Goal: Entertainment & Leisure: Consume media (video, audio)

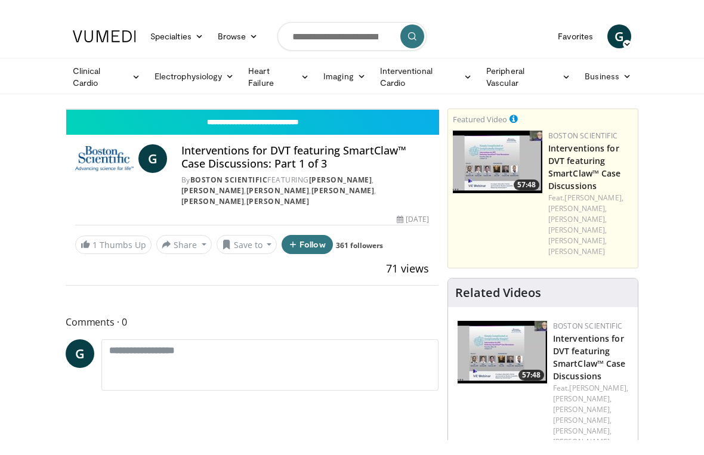
scroll to position [14, 0]
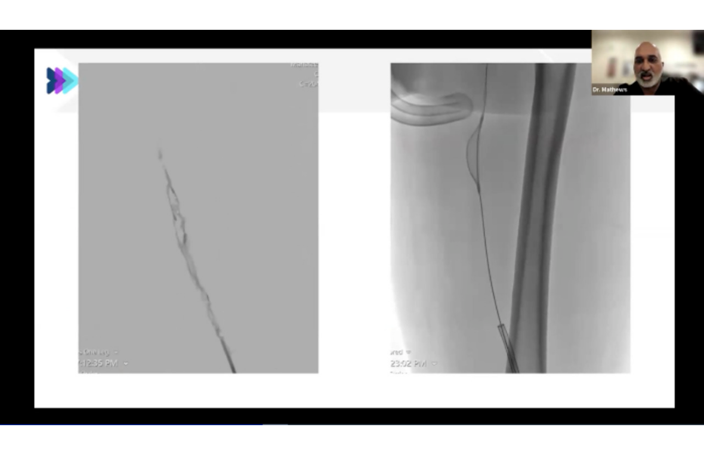
click at [491, 301] on div "10 seconds Tap to unmute" at bounding box center [352, 227] width 704 height 455
click at [145, 242] on icon "Video Player" at bounding box center [152, 227] width 33 height 33
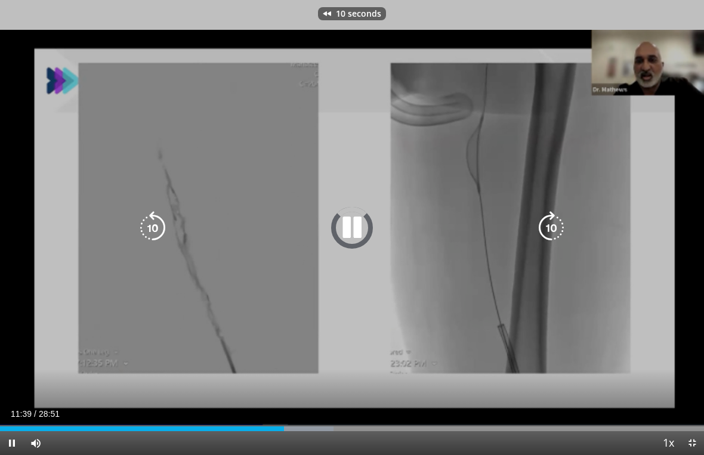
click at [156, 244] on icon "Video Player" at bounding box center [152, 227] width 33 height 33
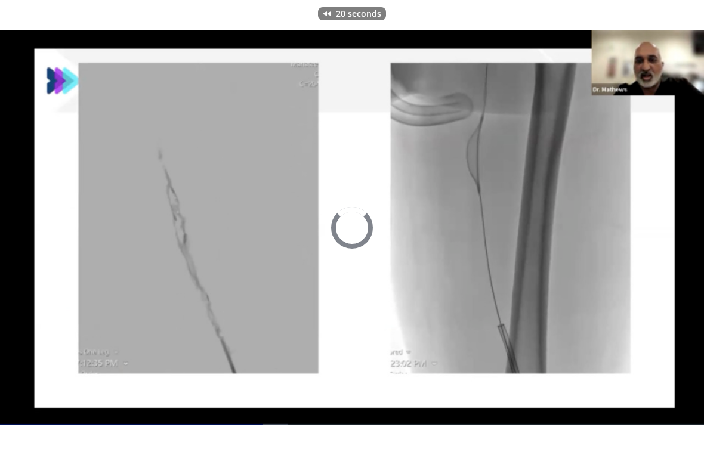
click at [152, 247] on div "20 seconds Tap to unmute" at bounding box center [352, 227] width 704 height 455
click at [294, 396] on div "20 seconds Tap to unmute" at bounding box center [352, 227] width 704 height 455
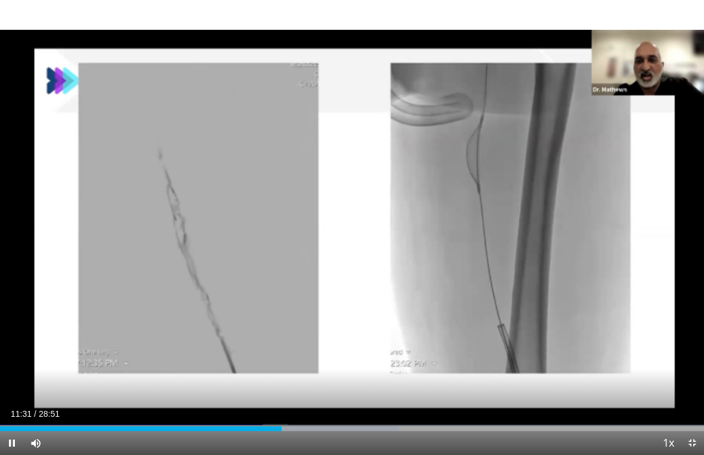
click at [272, 425] on div "Progress Bar" at bounding box center [141, 429] width 282 height 5
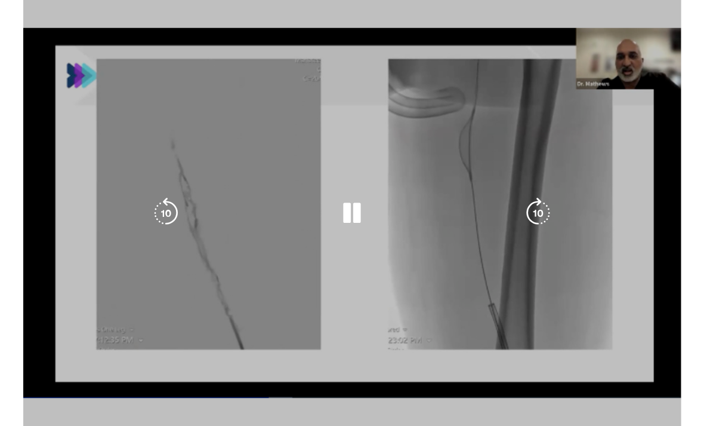
scroll to position [0, 0]
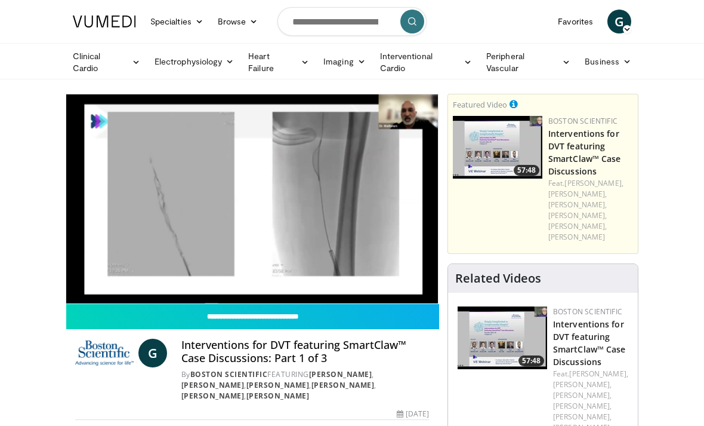
click at [247, 212] on icon "Video Player" at bounding box center [251, 198] width 33 height 33
